Goal: Communication & Community: Ask a question

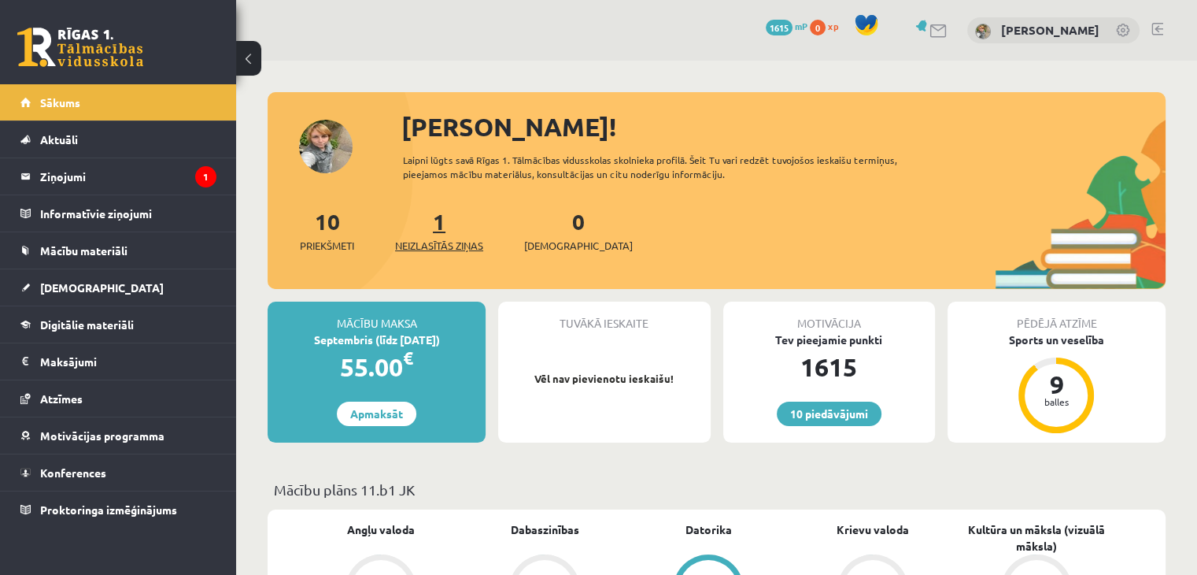
click at [455, 246] on span "Neizlasītās ziņas" at bounding box center [439, 246] width 88 height 16
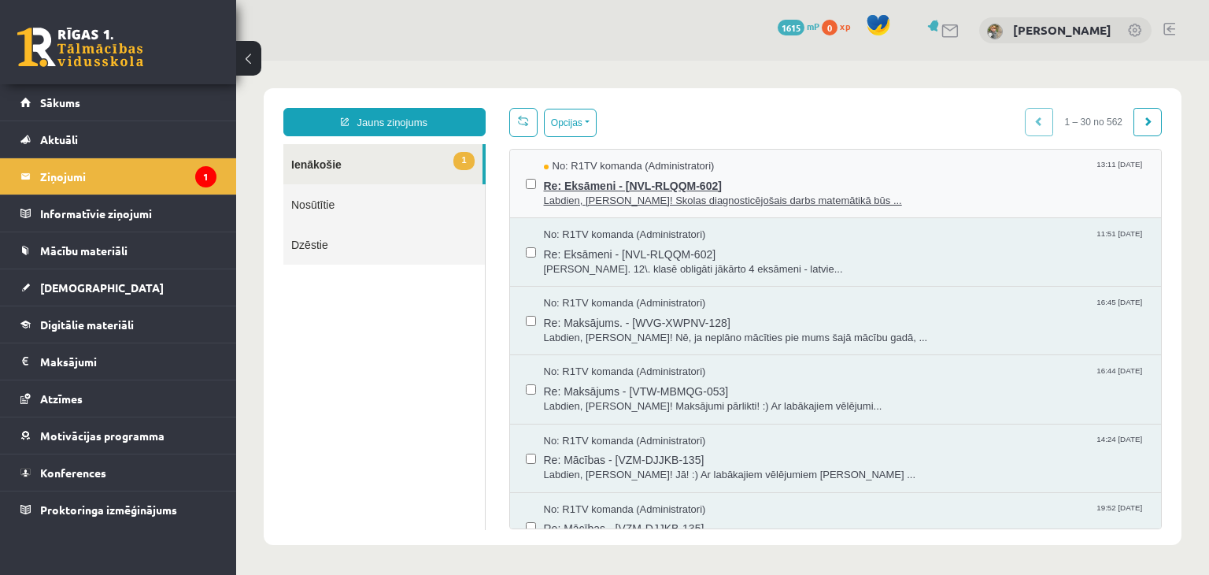
click at [621, 187] on span "Re: Eksāmeni - [NVL-RLQQM-602]" at bounding box center [845, 184] width 602 height 20
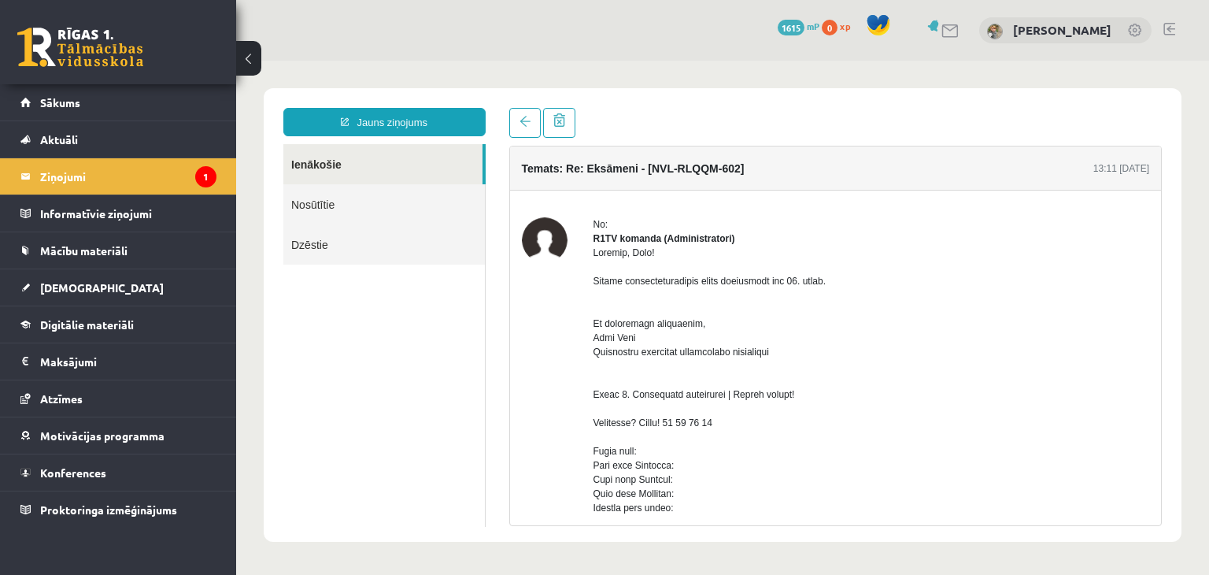
click at [68, 42] on link at bounding box center [80, 47] width 126 height 39
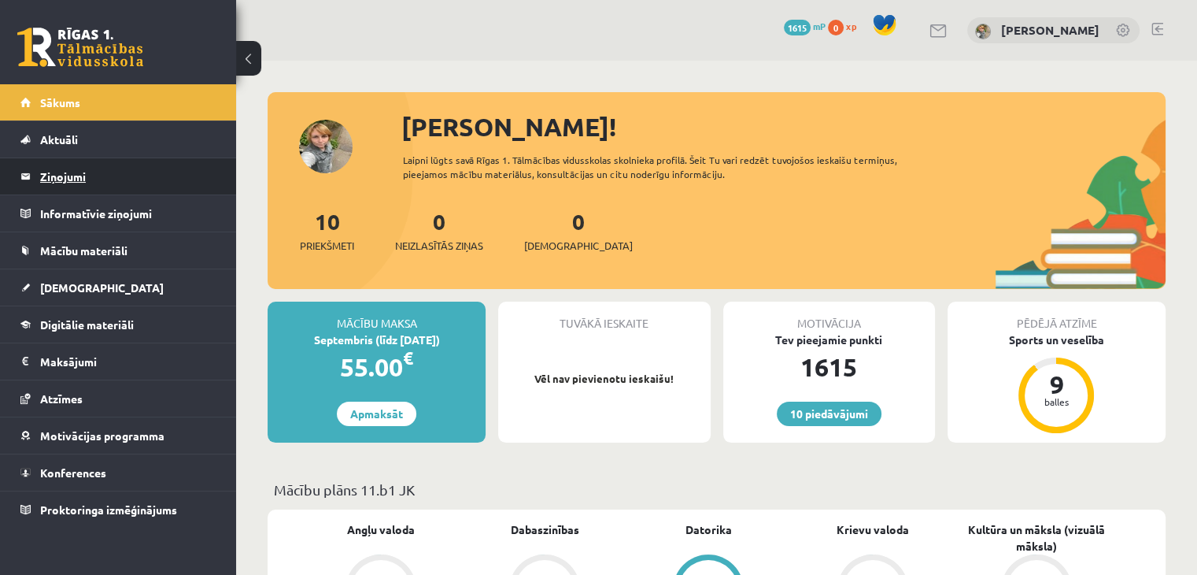
click at [59, 179] on legend "Ziņojumi 0" at bounding box center [128, 176] width 176 height 36
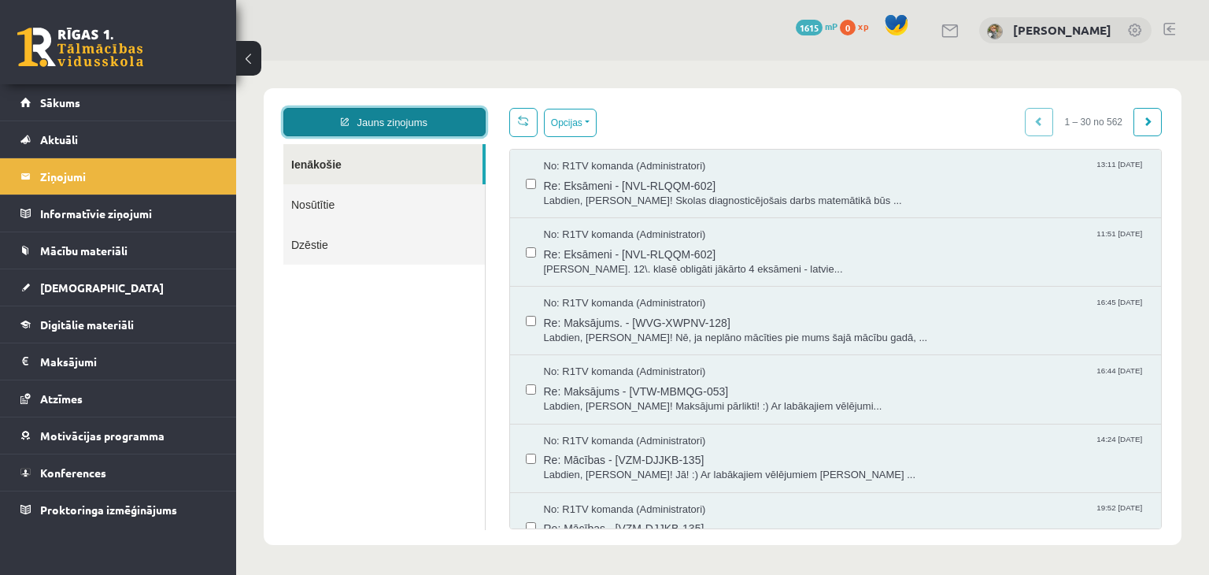
click at [412, 120] on link "Jauns ziņojums" at bounding box center [384, 122] width 202 height 28
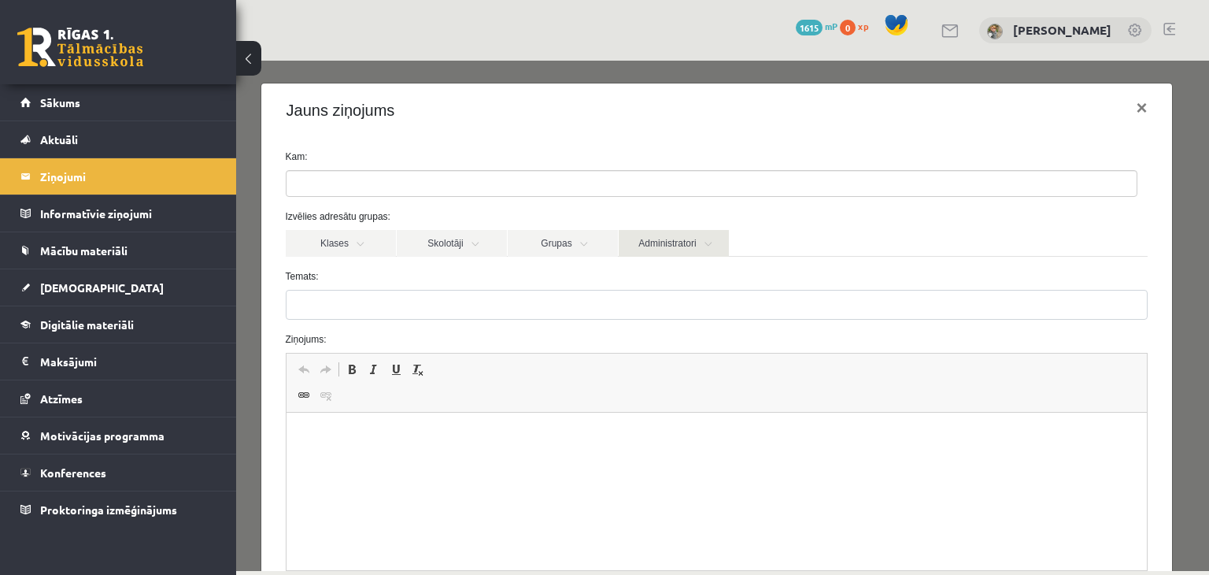
click at [675, 234] on link "Administratori" at bounding box center [674, 243] width 110 height 27
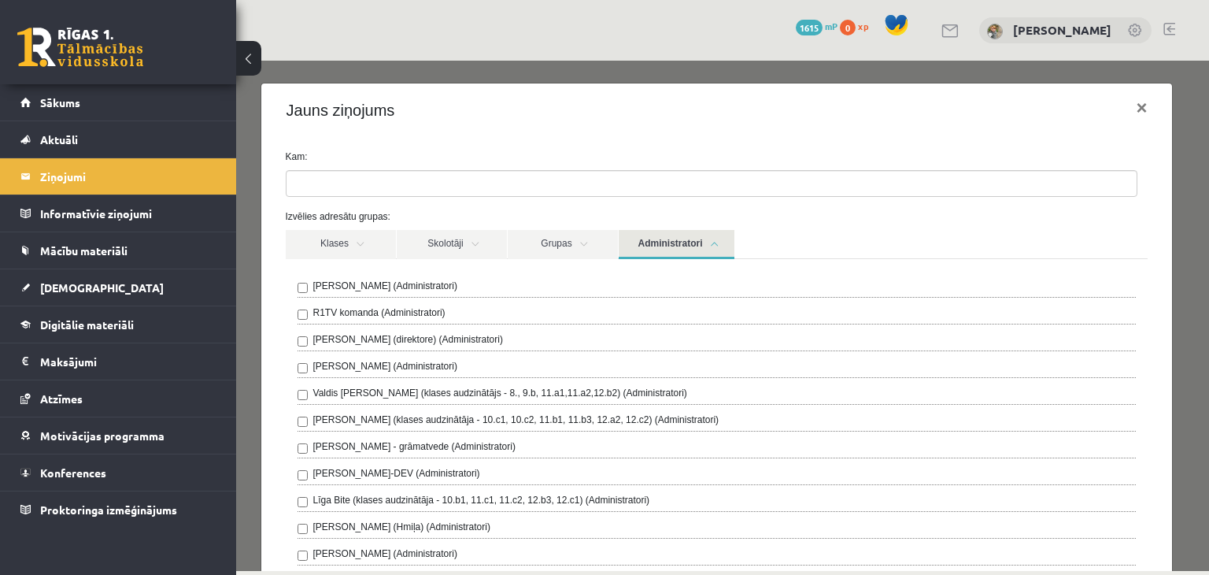
click at [607, 279] on div "[PERSON_NAME] (Administratori)" at bounding box center [717, 288] width 839 height 19
click at [412, 286] on label "[PERSON_NAME] (Administratori)" at bounding box center [385, 286] width 144 height 14
click at [691, 249] on link "Administratori" at bounding box center [677, 244] width 116 height 29
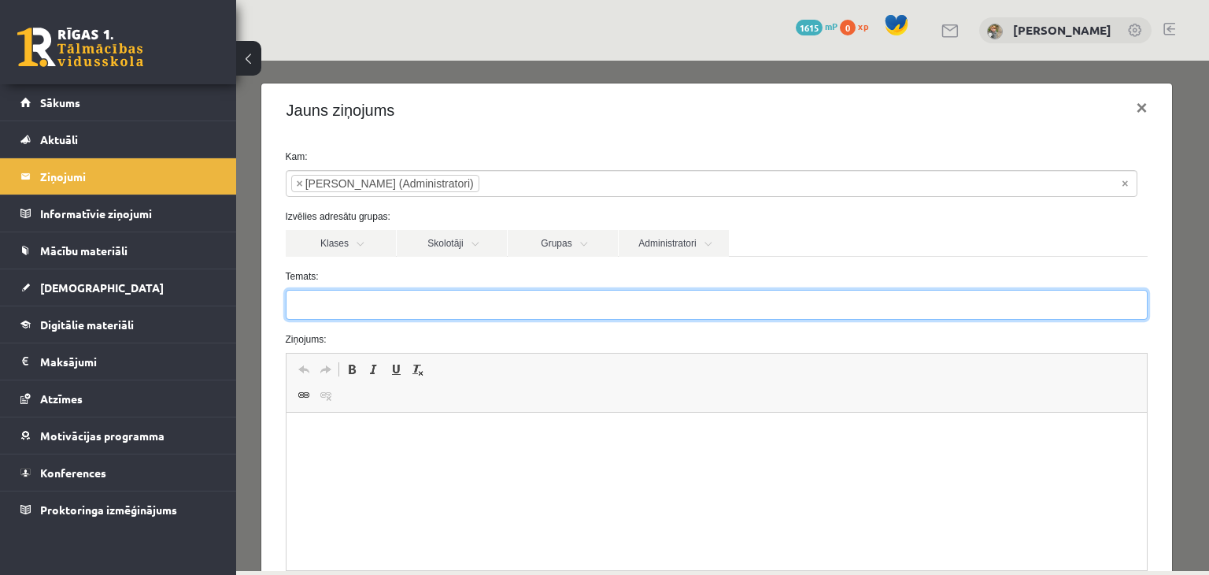
click at [601, 305] on input "Temats:" at bounding box center [717, 305] width 863 height 30
type input "*******"
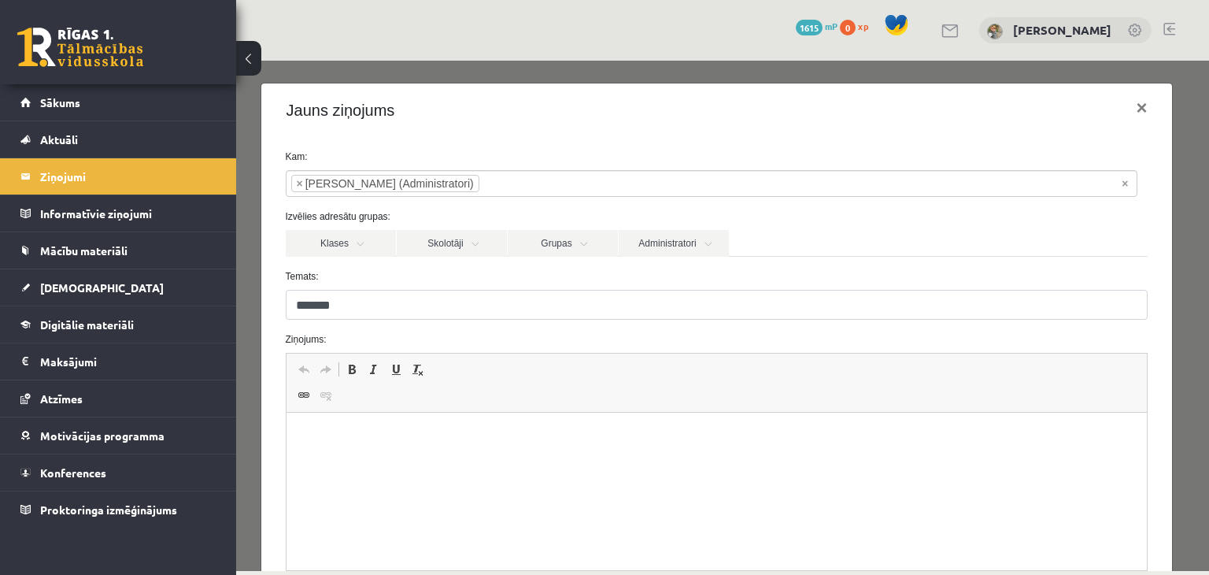
click at [558, 461] on html at bounding box center [716, 436] width 861 height 48
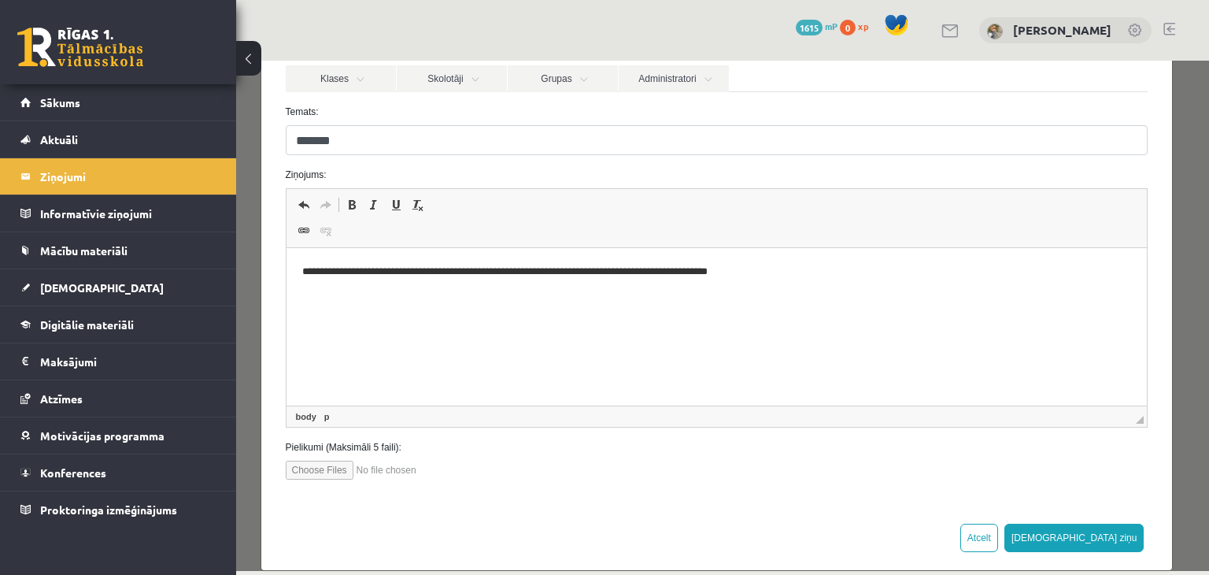
scroll to position [184, 0]
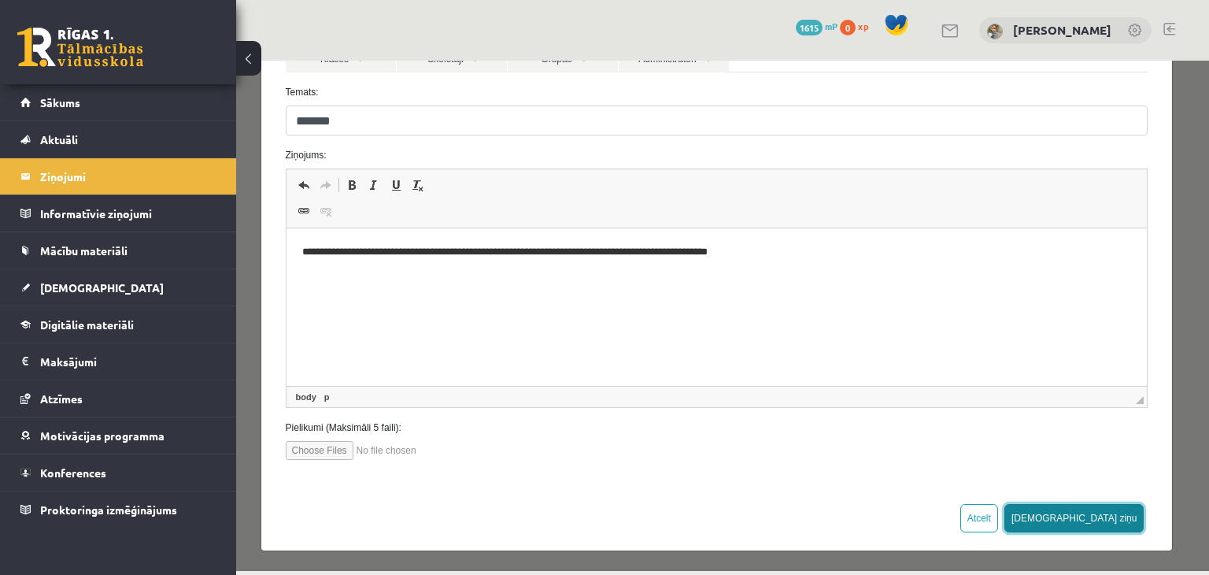
click at [1115, 516] on button "[DEMOGRAPHIC_DATA] ziņu" at bounding box center [1074, 518] width 140 height 28
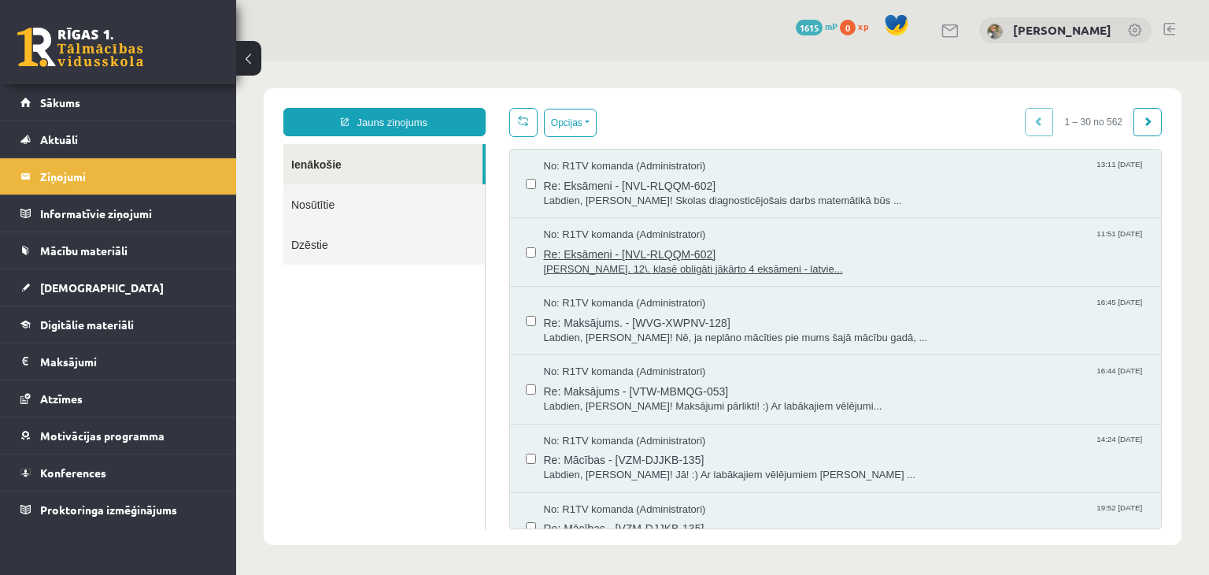
scroll to position [0, 0]
click at [88, 39] on link at bounding box center [80, 47] width 126 height 39
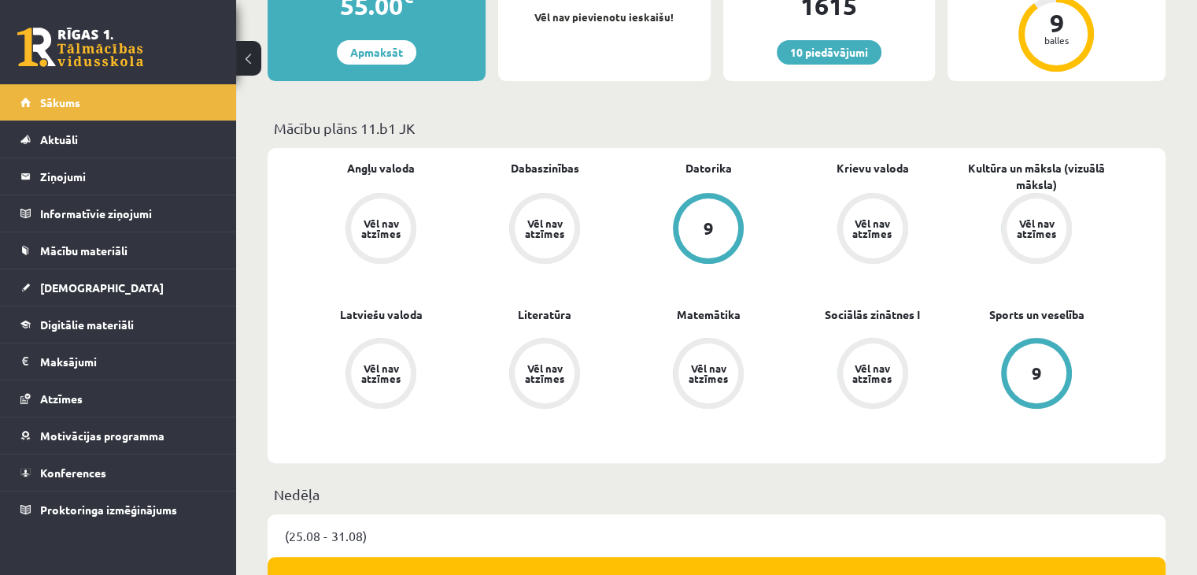
scroll to position [459, 0]
